Goal: Find specific page/section: Find specific page/section

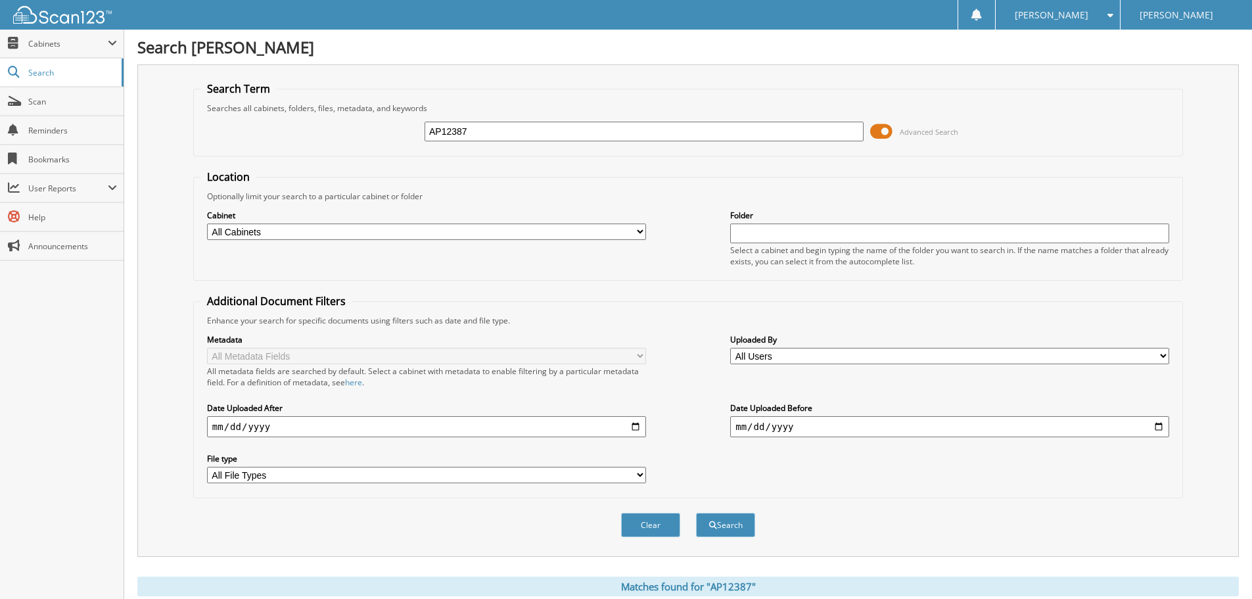
click at [522, 132] on input "AP12387" at bounding box center [643, 132] width 439 height 20
type input "t63638"
click at [696, 513] on button "Search" at bounding box center [725, 525] width 59 height 24
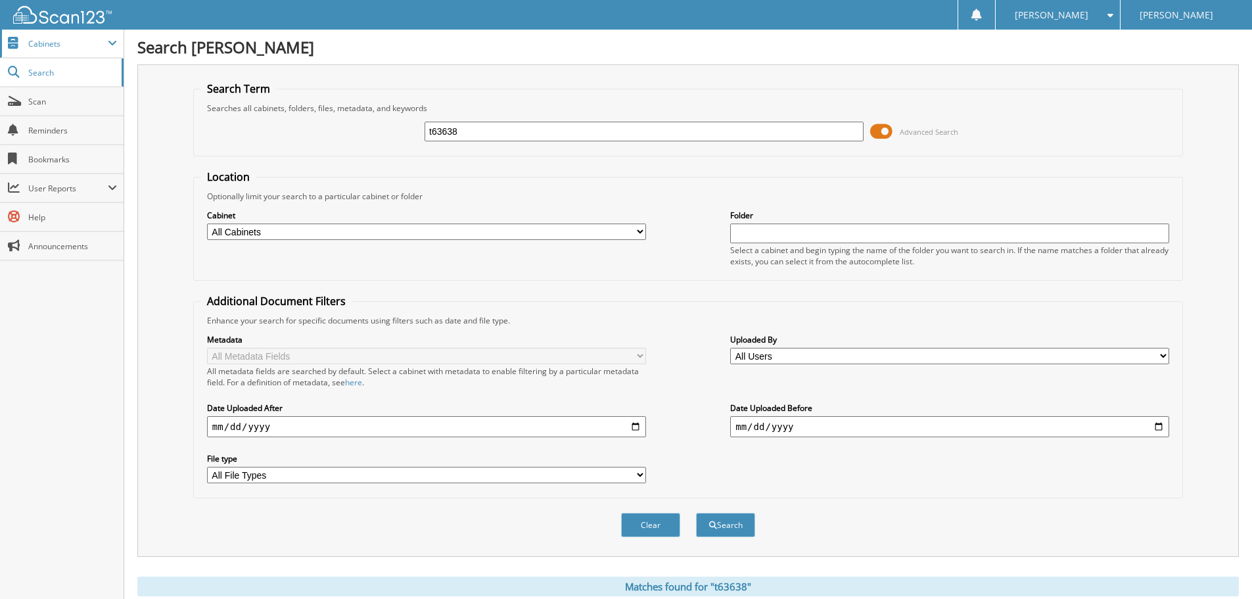
click at [55, 47] on span "Cabinets" at bounding box center [68, 43] width 80 height 11
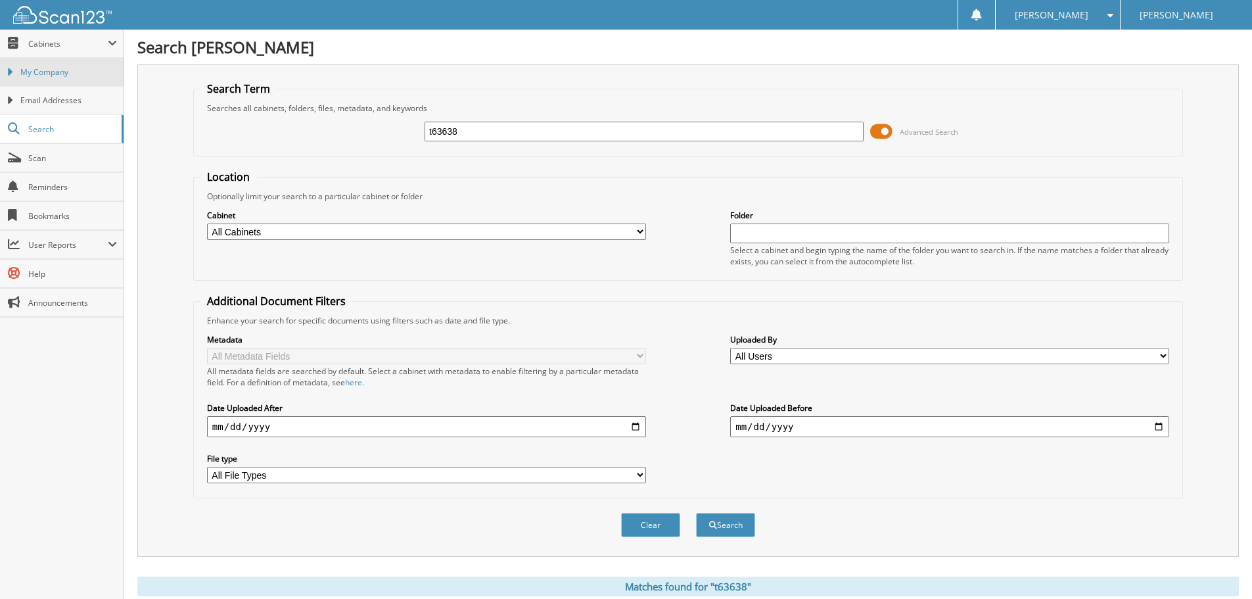
click at [79, 70] on span "My Company" at bounding box center [68, 72] width 97 height 12
